Goal: Find specific page/section: Find specific page/section

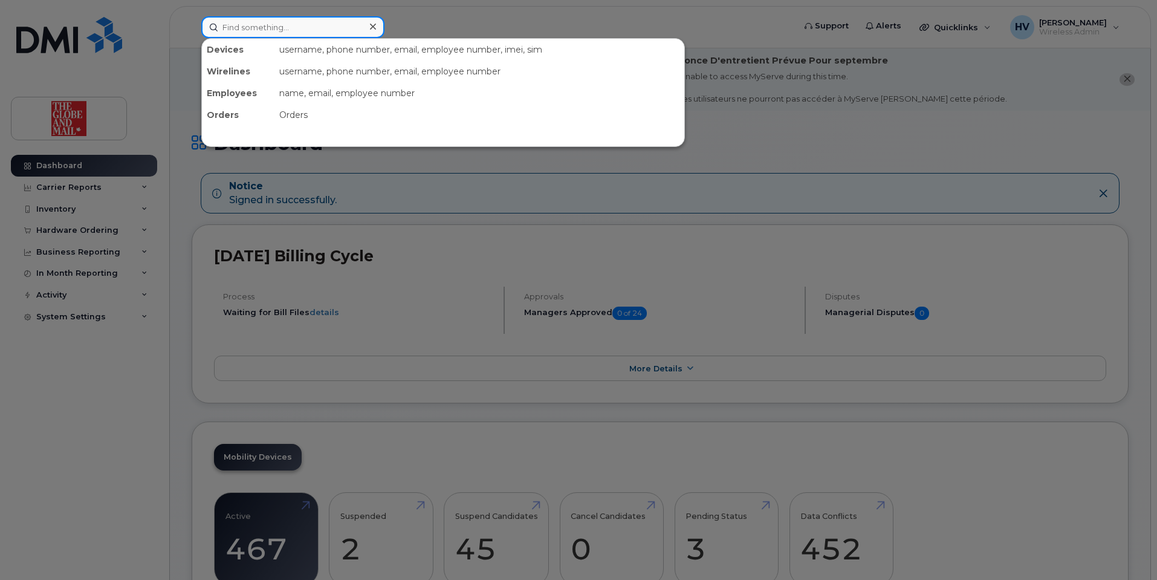
click at [250, 24] on input at bounding box center [292, 27] width 183 height 22
paste input "[PERSON_NAME], I'm not sure if you've already ordered the iPhone for [PERSON_NA…"
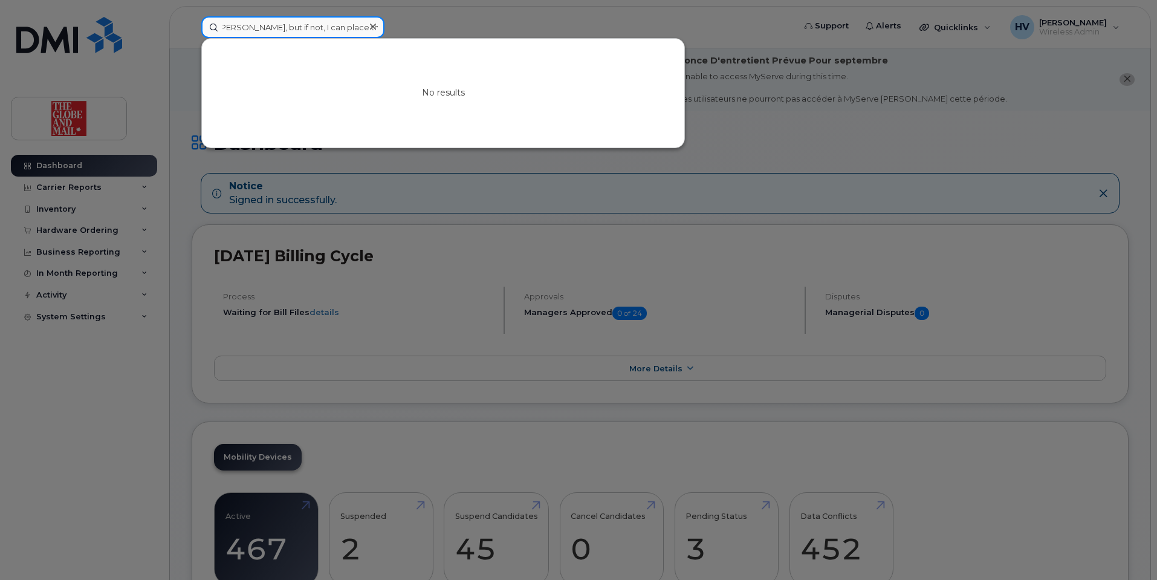
click at [282, 31] on input "[PERSON_NAME], I'm not sure if you've already ordered the iPhone for [PERSON_NA…" at bounding box center [292, 27] width 183 height 22
type input "[PERSON_NAME], I'm not sure if you've already ordered the iPhone for [PERSON_NA…"
click at [370, 26] on icon at bounding box center [373, 27] width 6 height 10
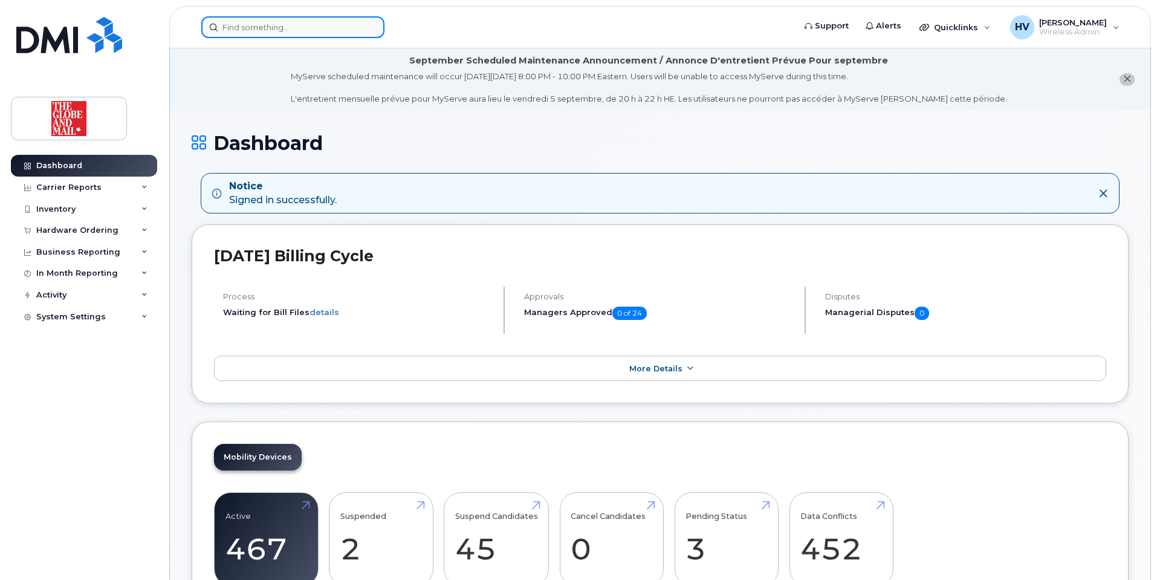
click at [294, 24] on input at bounding box center [292, 27] width 183 height 22
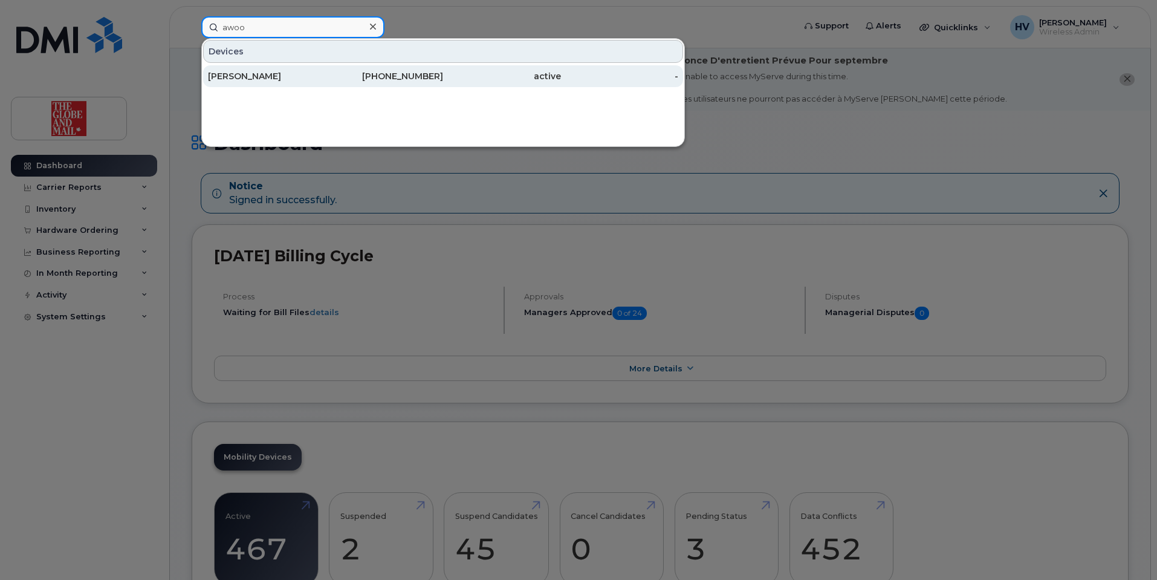
type input "awoo"
click at [251, 73] on div "[PERSON_NAME]" at bounding box center [267, 76] width 118 height 12
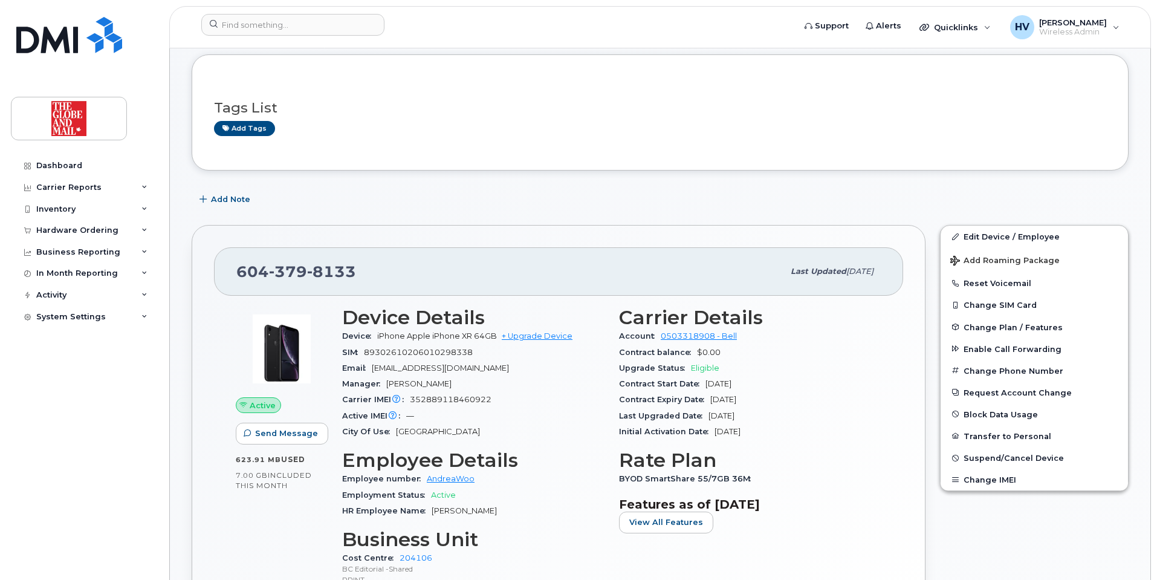
scroll to position [181, 0]
